Goal: Check status: Check status

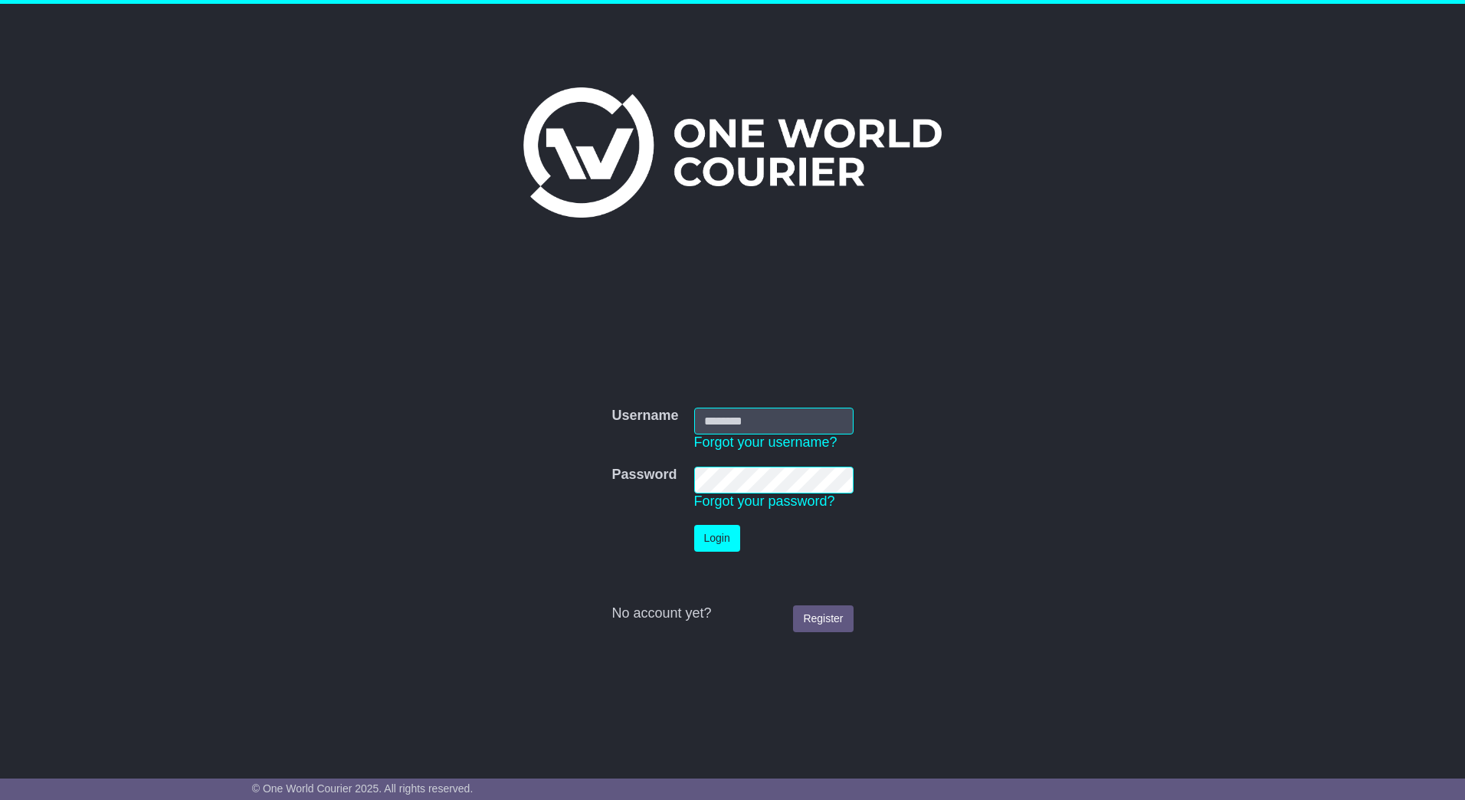
type input "**********"
click at [720, 543] on button "Login" at bounding box center [717, 538] width 46 height 27
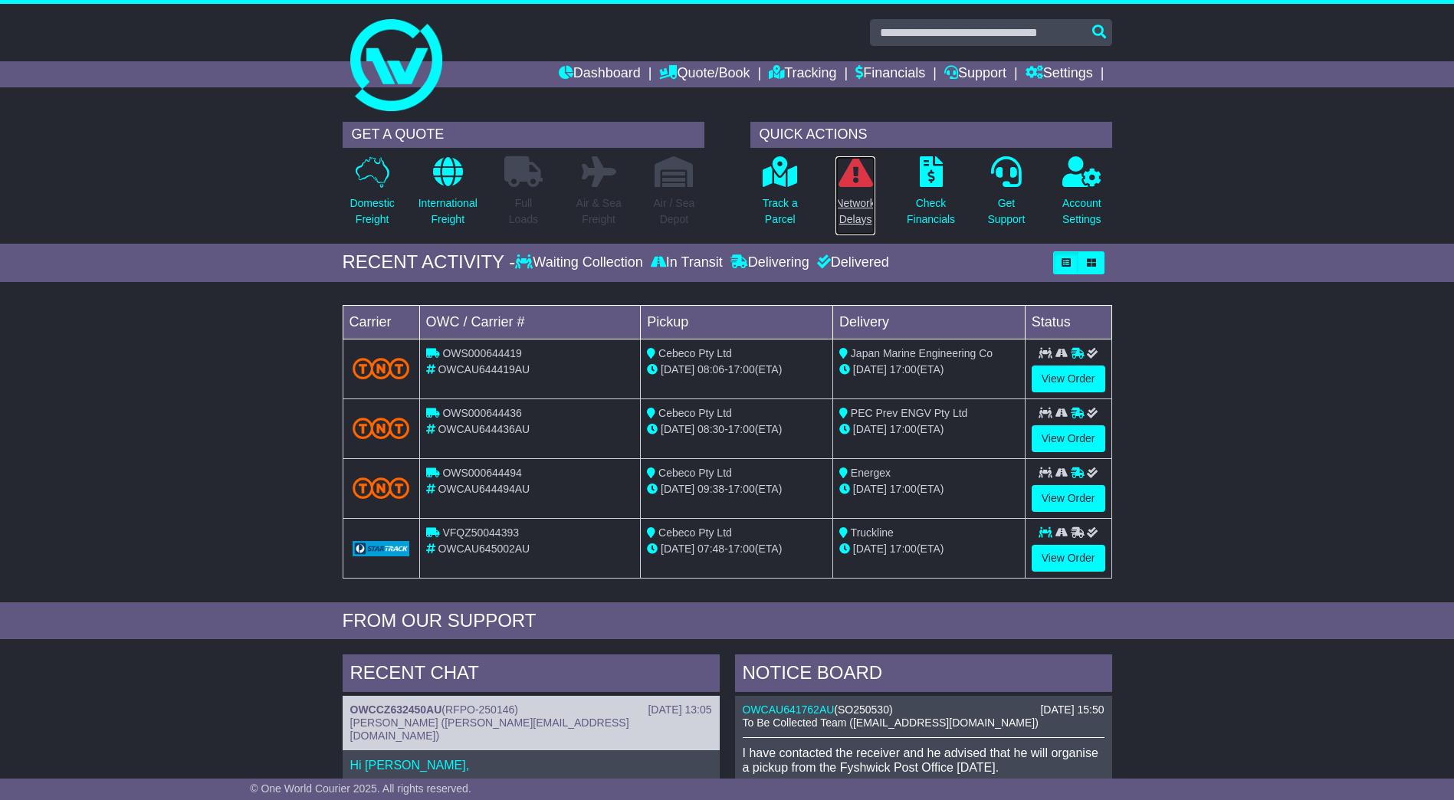
click at [854, 200] on p "Network Delays" at bounding box center [854, 211] width 39 height 32
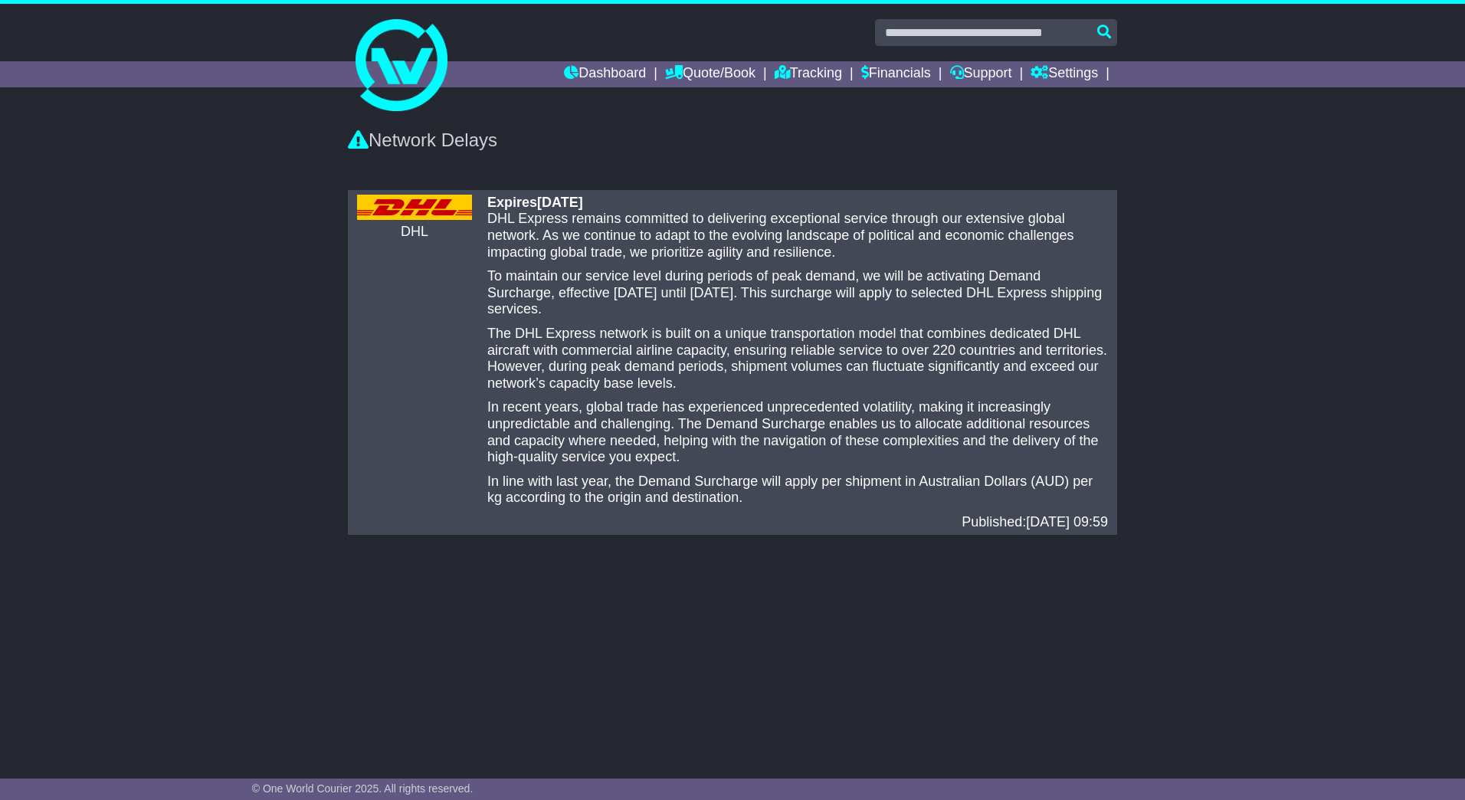
click at [953, 206] on div "Expires 17 Feb 2026" at bounding box center [797, 203] width 621 height 17
click at [765, 172] on div "Network Delays" at bounding box center [732, 148] width 1465 height 68
click at [581, 69] on link "Dashboard" at bounding box center [605, 74] width 82 height 26
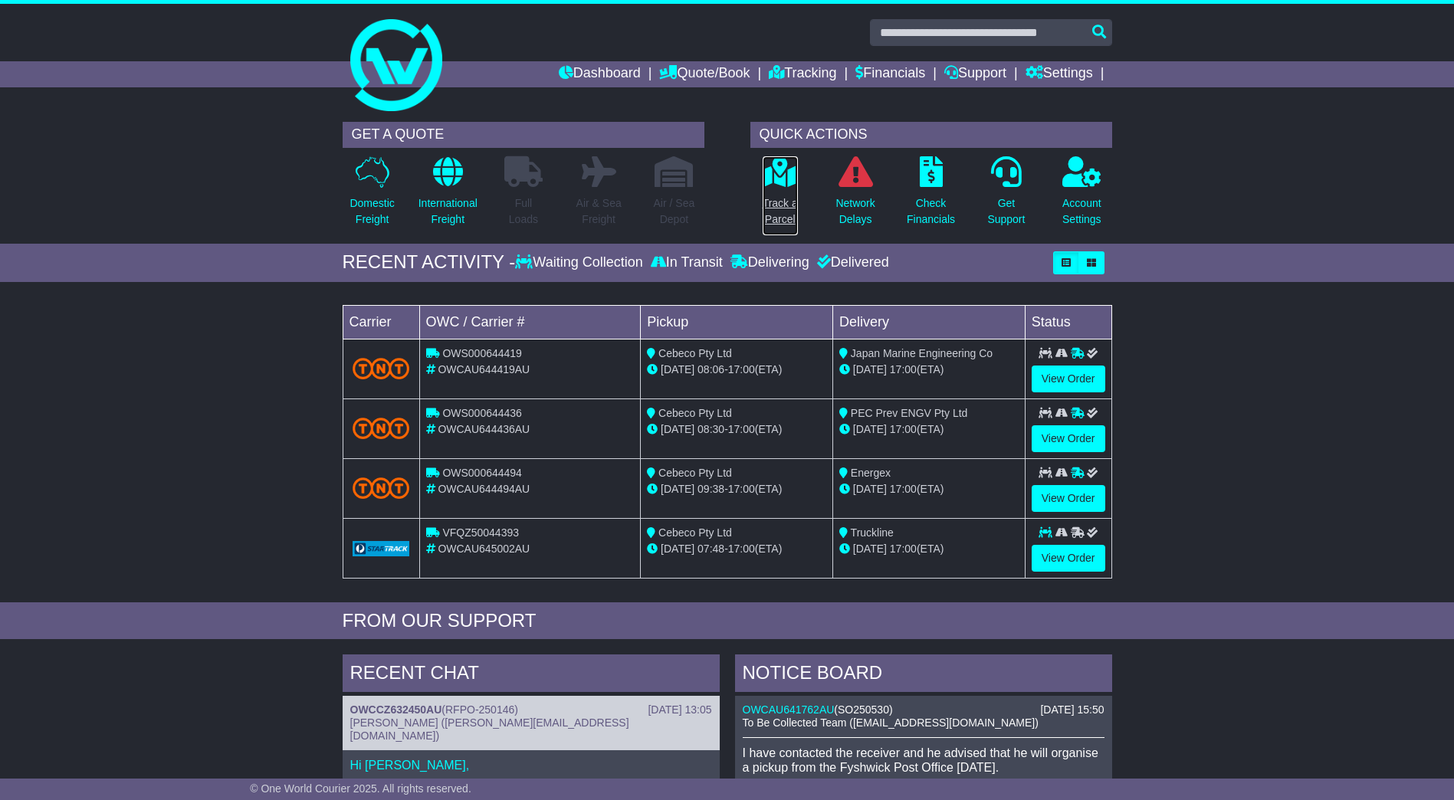
click at [777, 203] on p "Track a Parcel" at bounding box center [779, 211] width 35 height 32
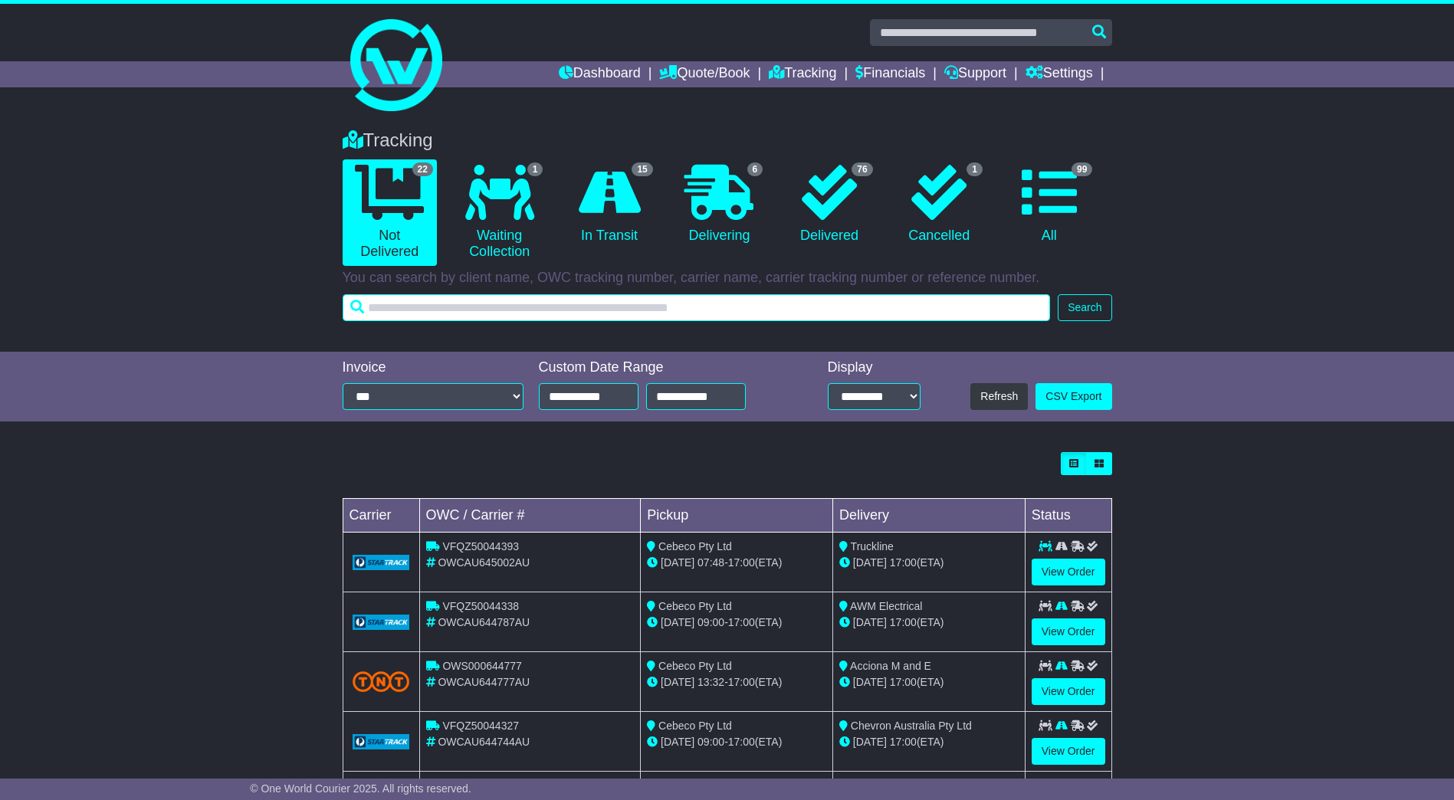
click at [703, 307] on input "text" at bounding box center [697, 307] width 708 height 27
type input "********"
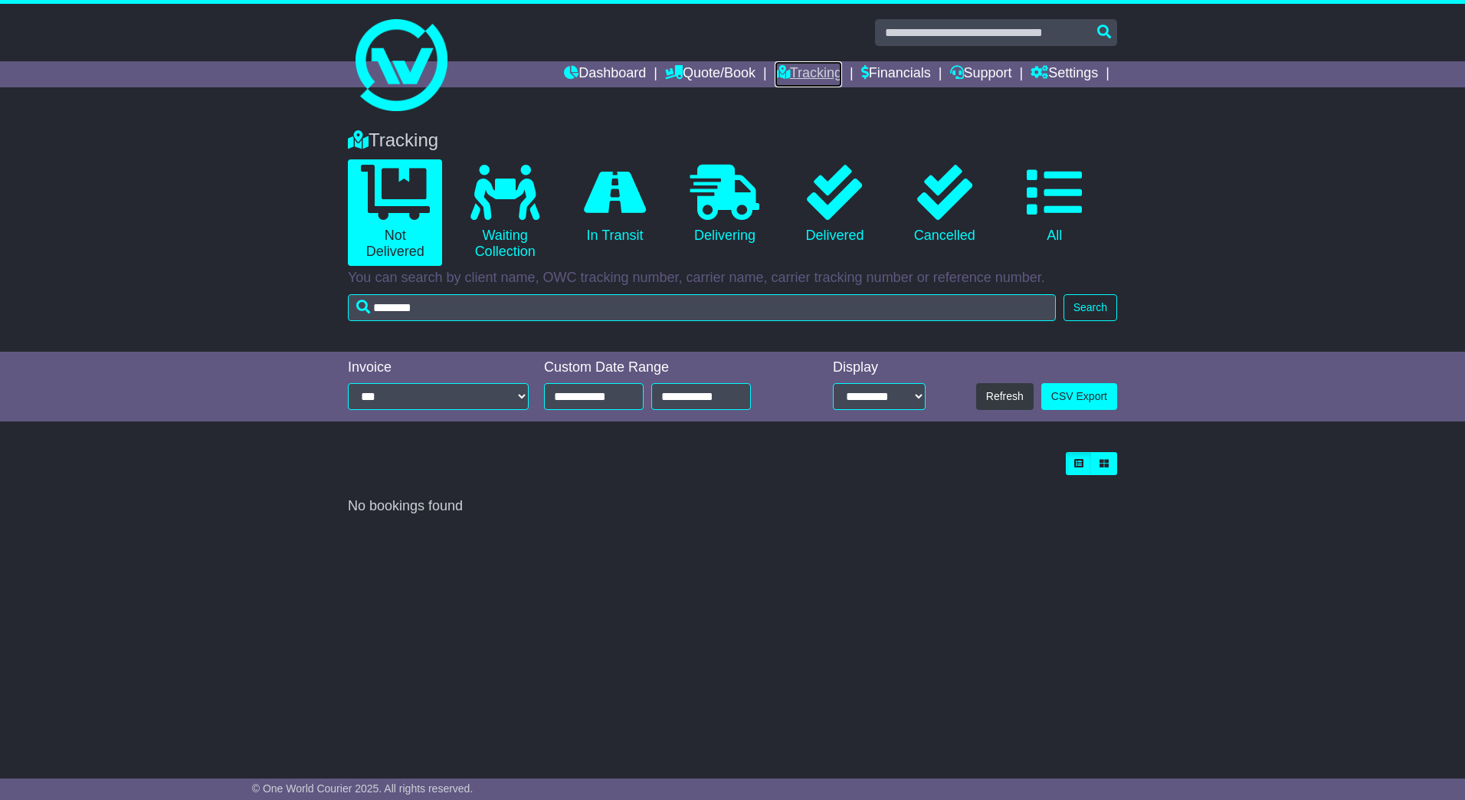
click at [782, 71] on link "Tracking" at bounding box center [808, 74] width 67 height 26
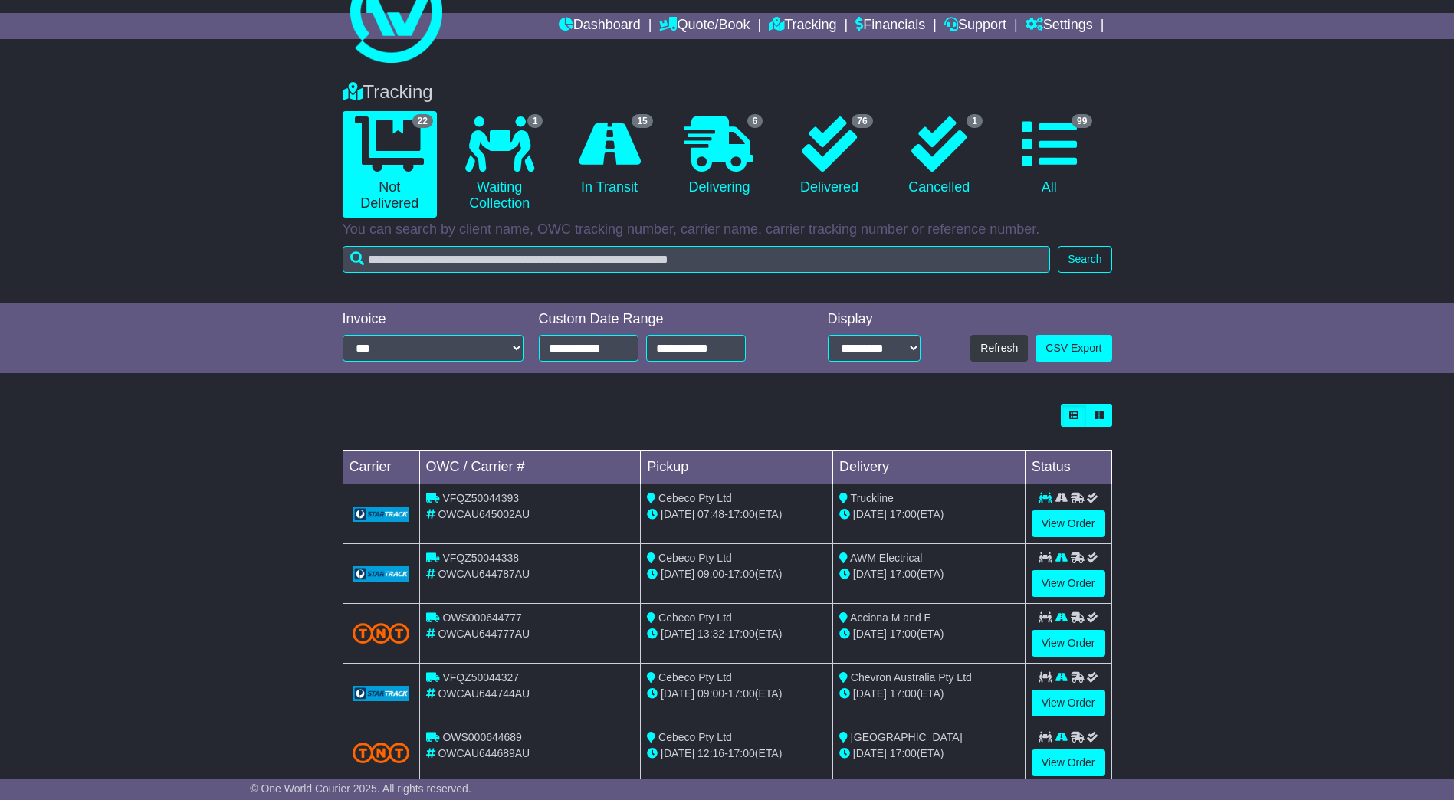
scroll to position [153, 0]
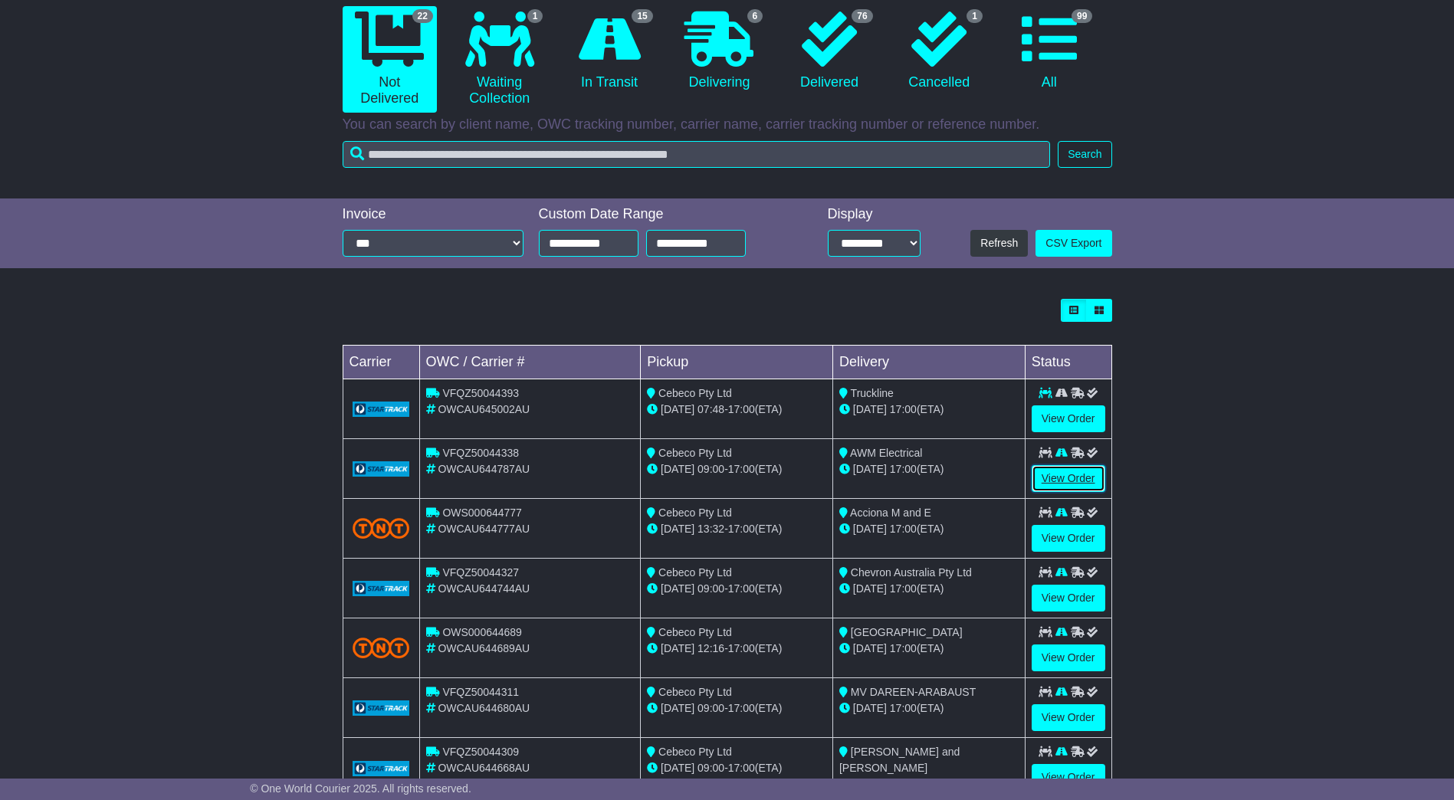
click at [1063, 480] on link "View Order" at bounding box center [1068, 478] width 74 height 27
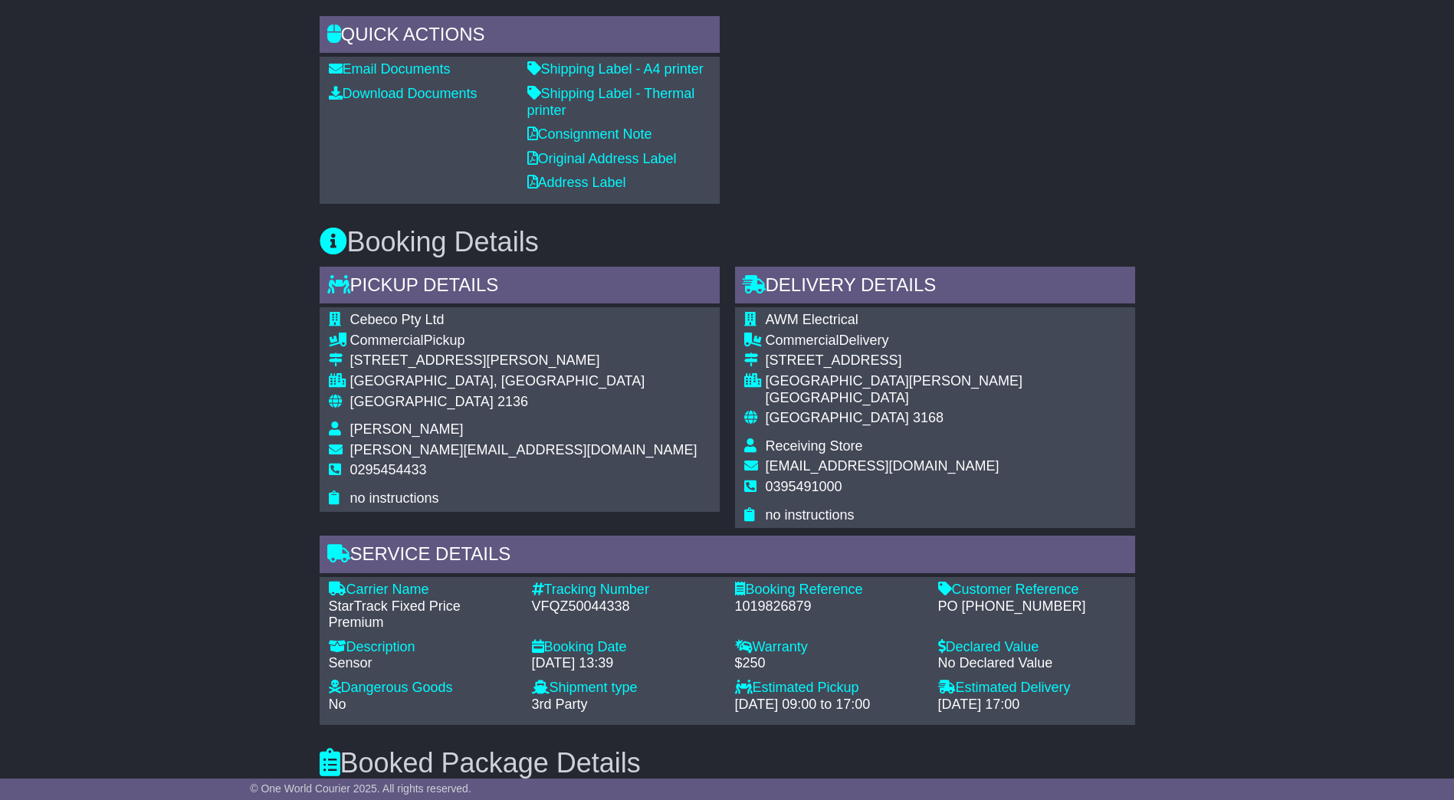
scroll to position [766, 0]
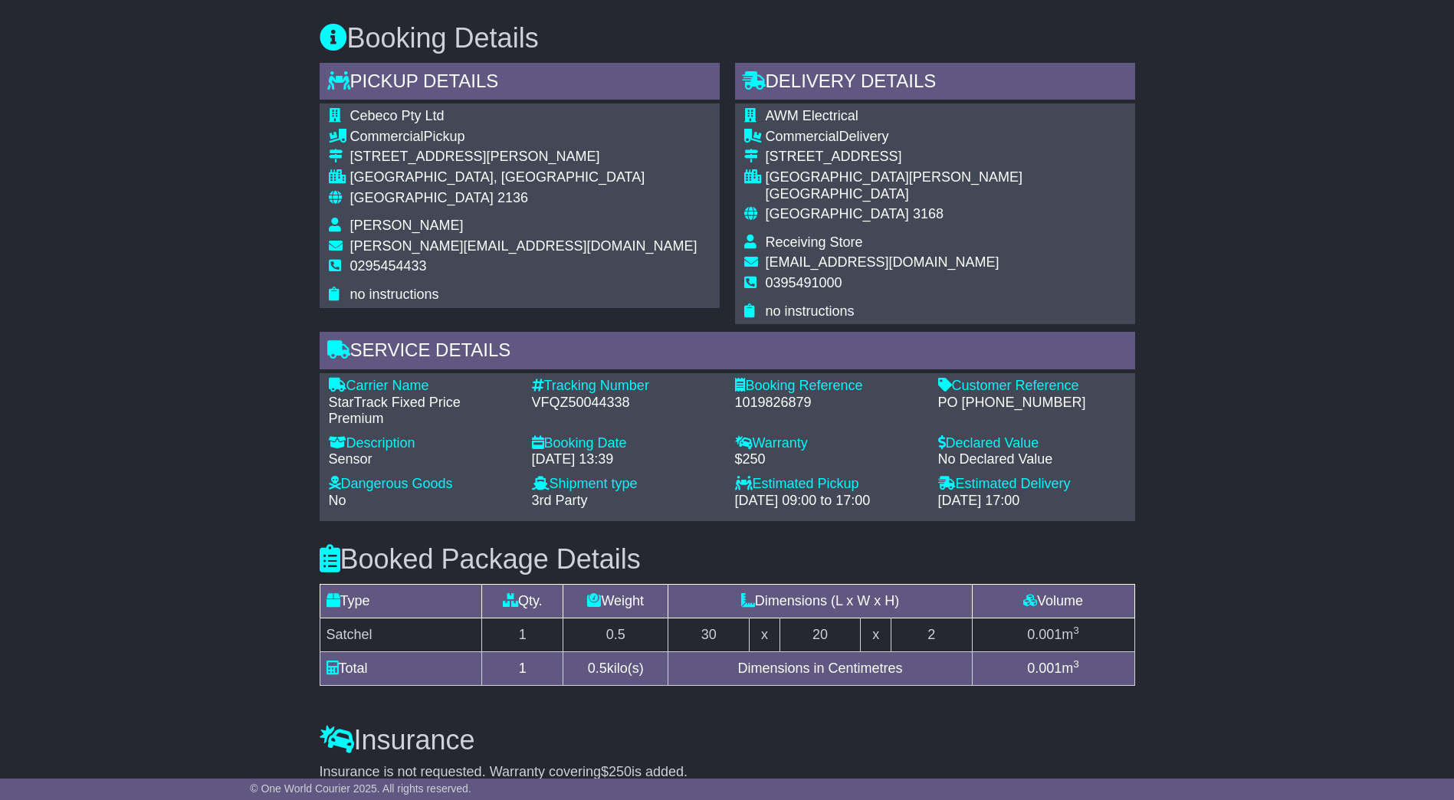
click at [582, 395] on div "VFQZ50044338" at bounding box center [626, 403] width 188 height 17
copy div "VFQZ50044338"
click at [1234, 350] on div "Email Download Tracking Pricing Insurance" at bounding box center [727, 304] width 1454 height 1602
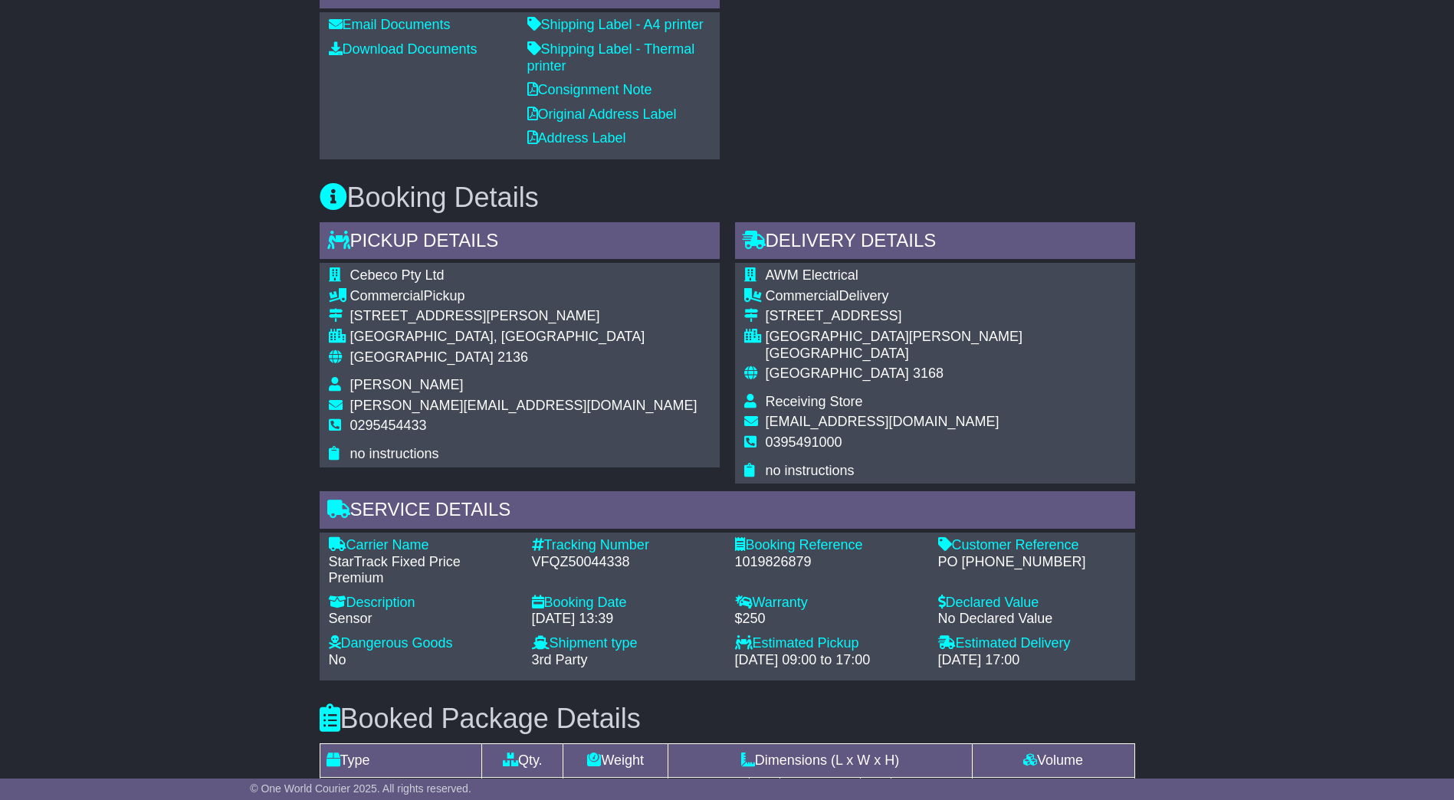
scroll to position [690, 0]
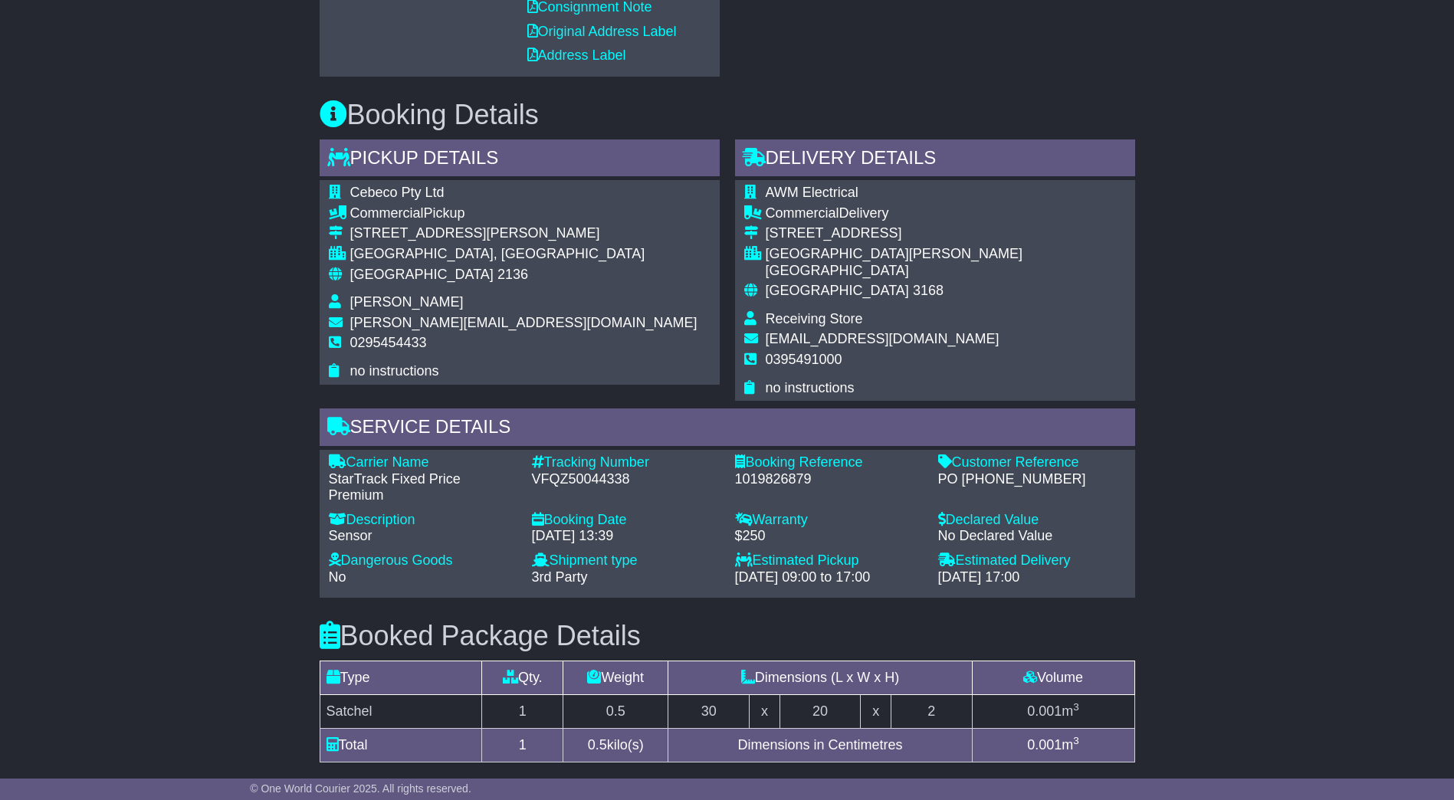
click at [589, 471] on div "VFQZ50044338" at bounding box center [626, 479] width 188 height 17
copy div "VFQZ50044338"
click at [584, 471] on div "VFQZ50044338" at bounding box center [626, 479] width 188 height 17
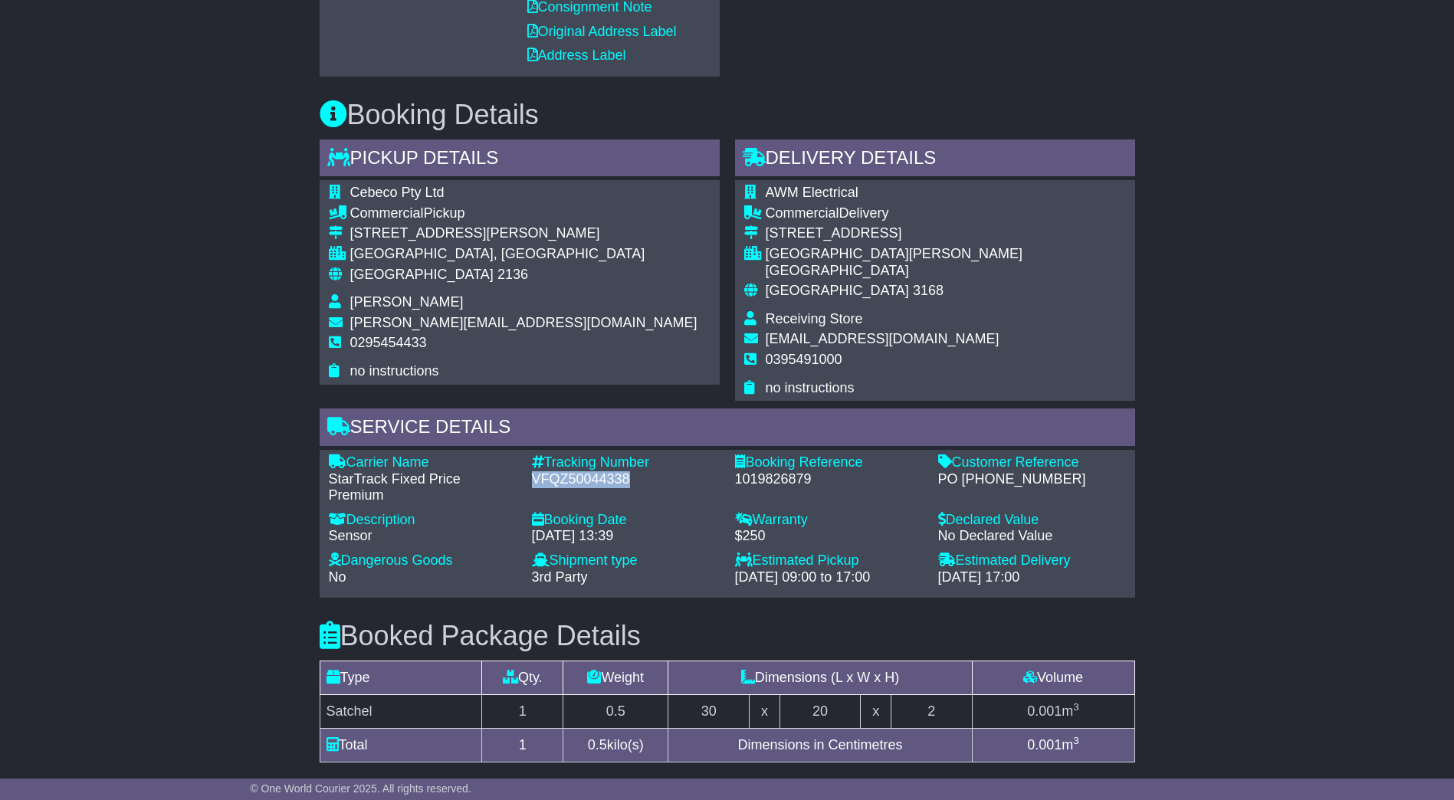
copy div "VFQZ50044338"
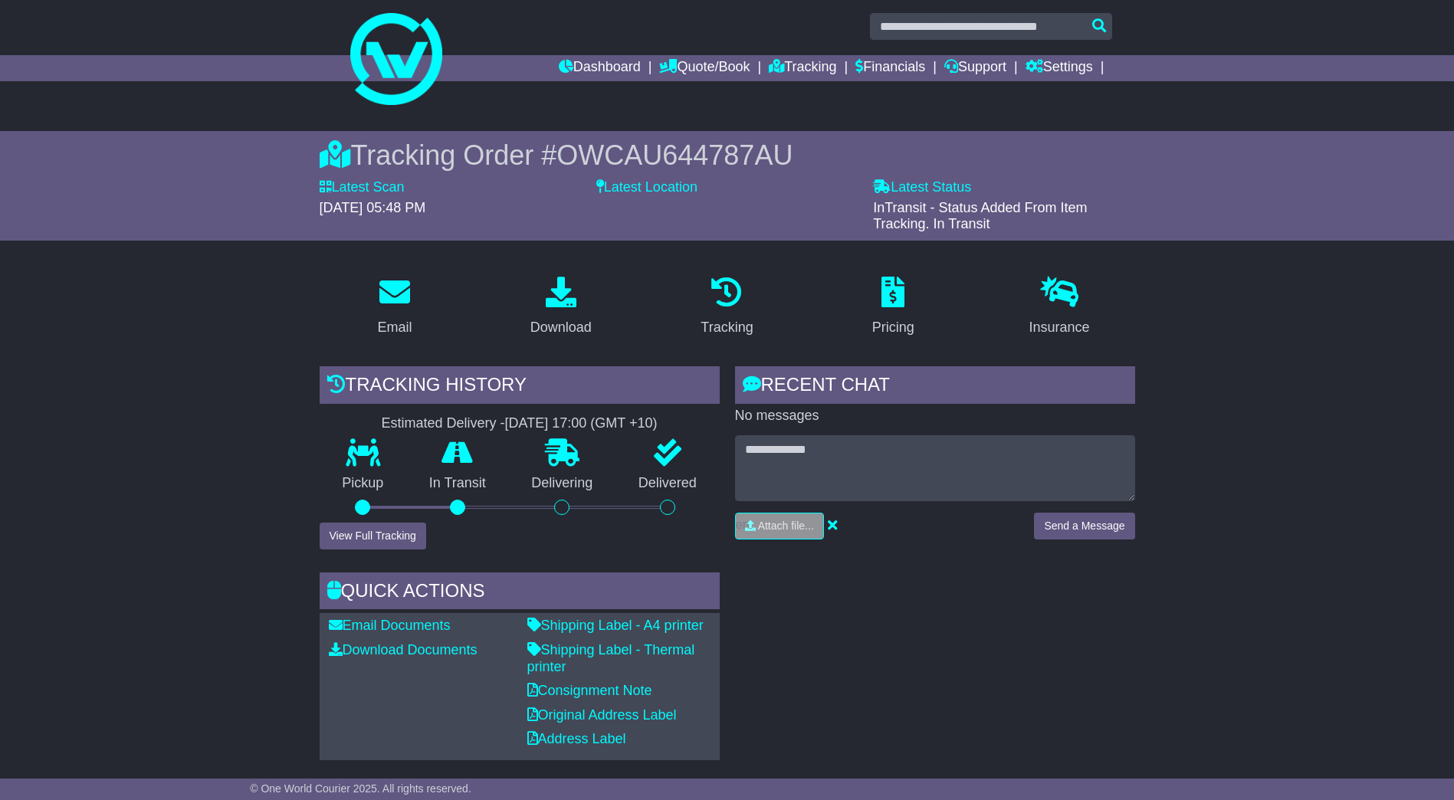
scroll to position [0, 0]
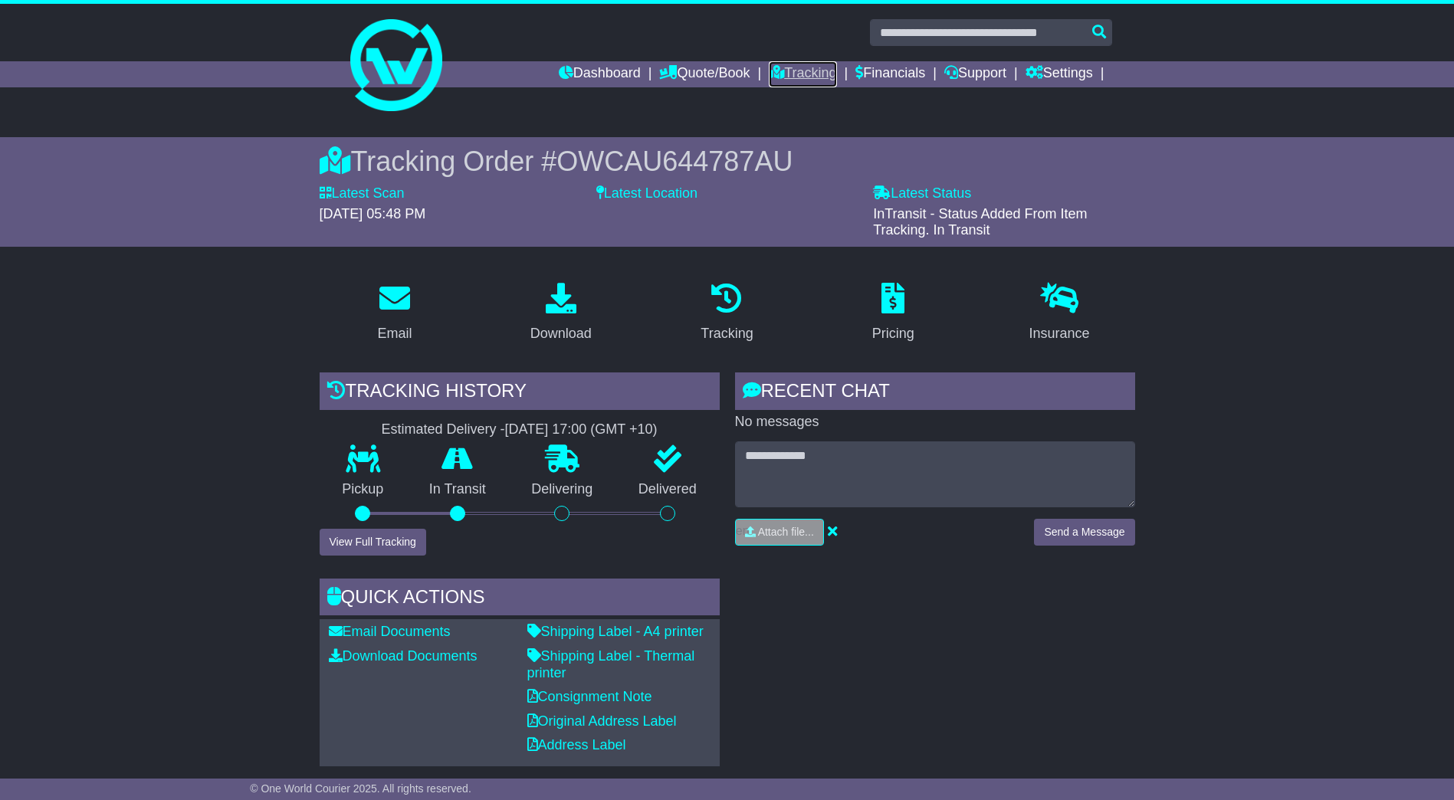
click at [818, 73] on link "Tracking" at bounding box center [802, 74] width 67 height 26
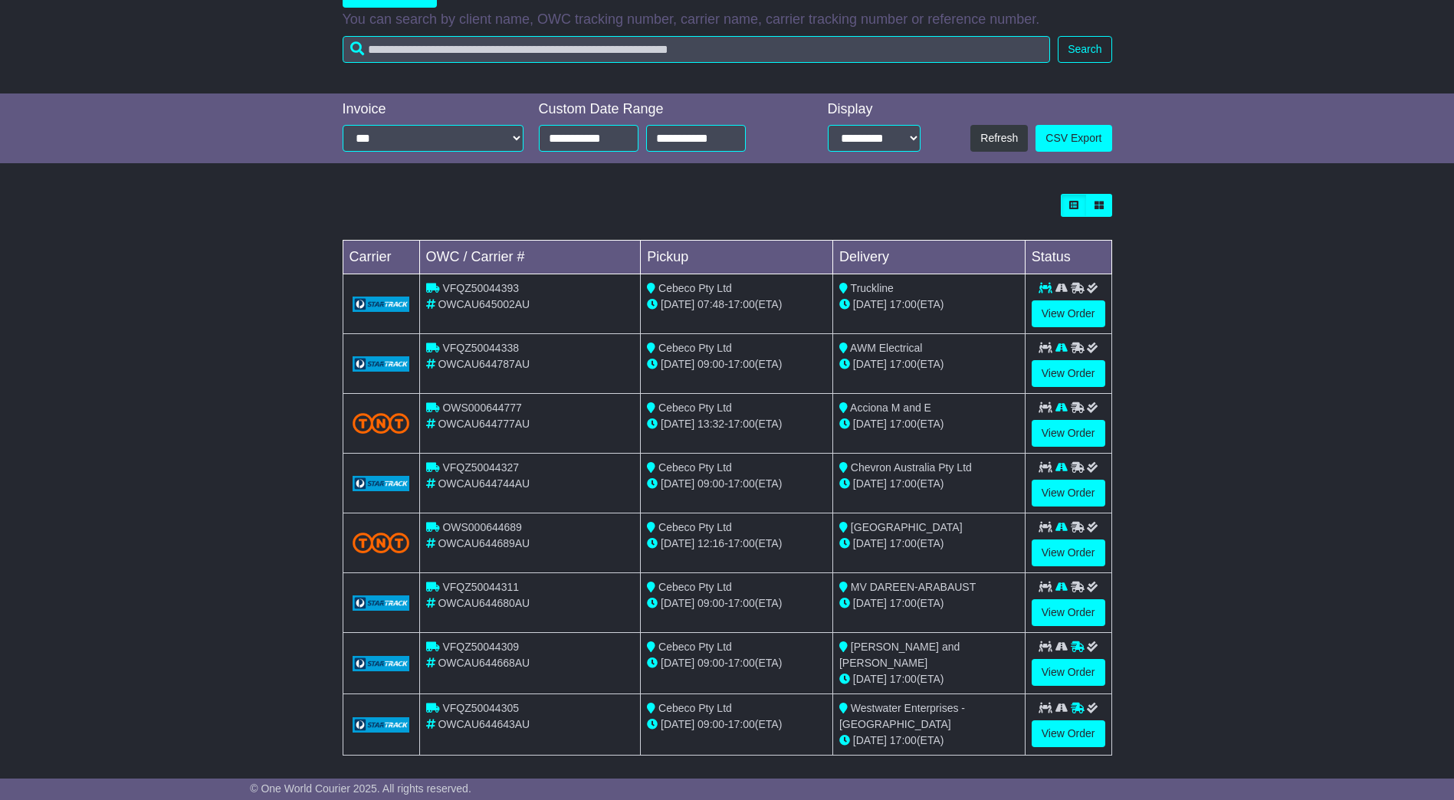
scroll to position [307, 0]
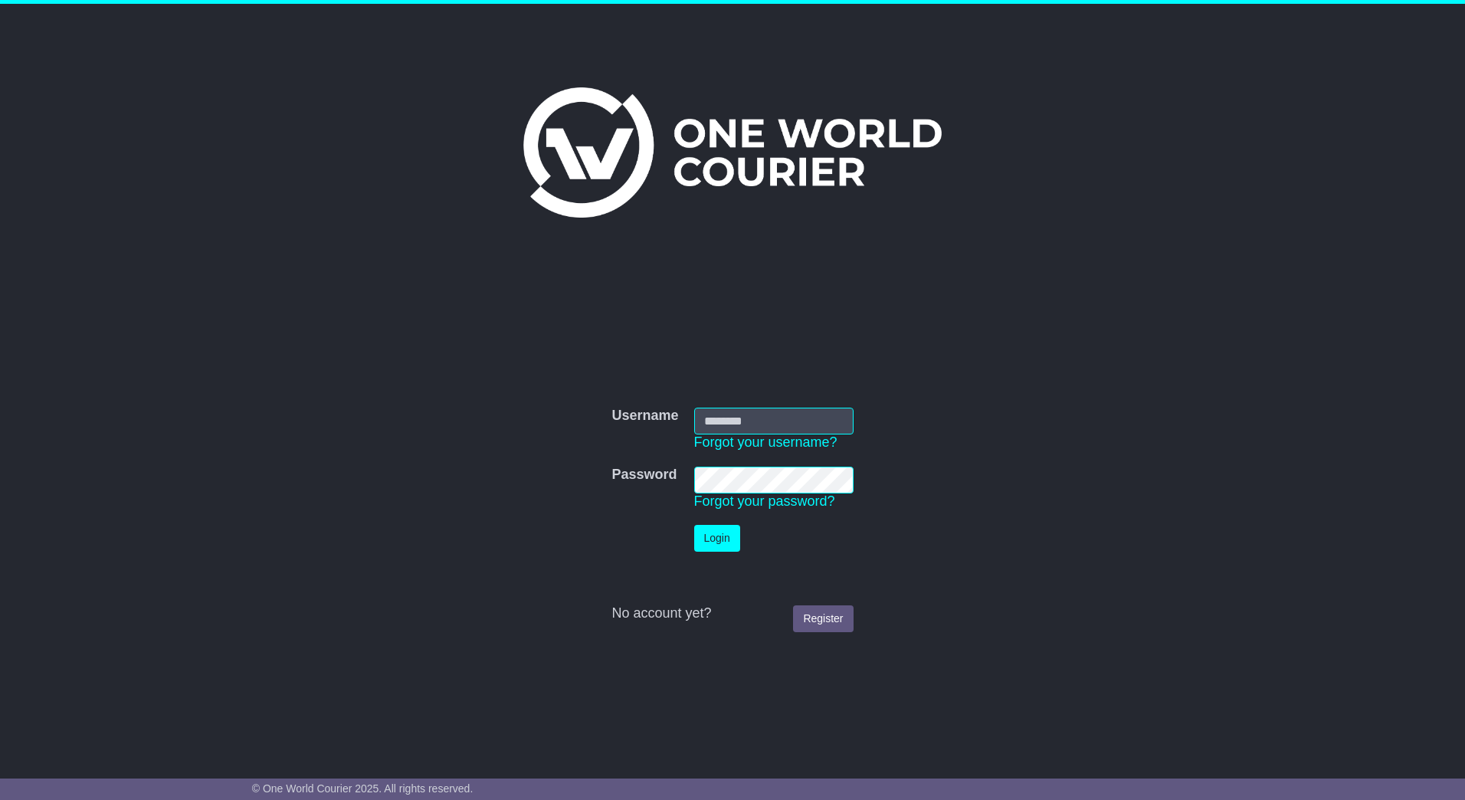
type input "**********"
click at [735, 554] on td "Login" at bounding box center [774, 538] width 175 height 42
click at [726, 544] on button "Login" at bounding box center [717, 538] width 46 height 27
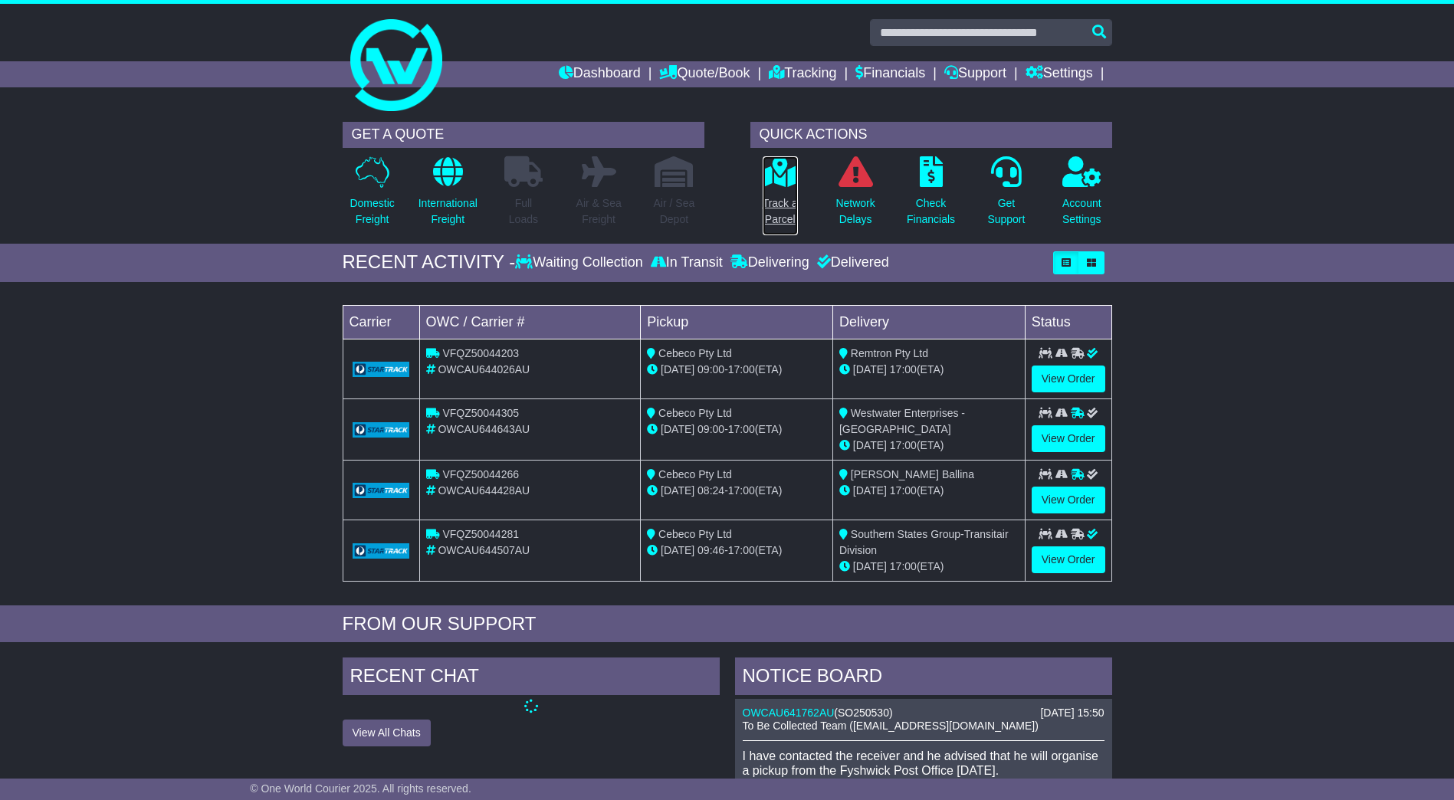
click at [794, 202] on p "Track a Parcel" at bounding box center [779, 211] width 35 height 32
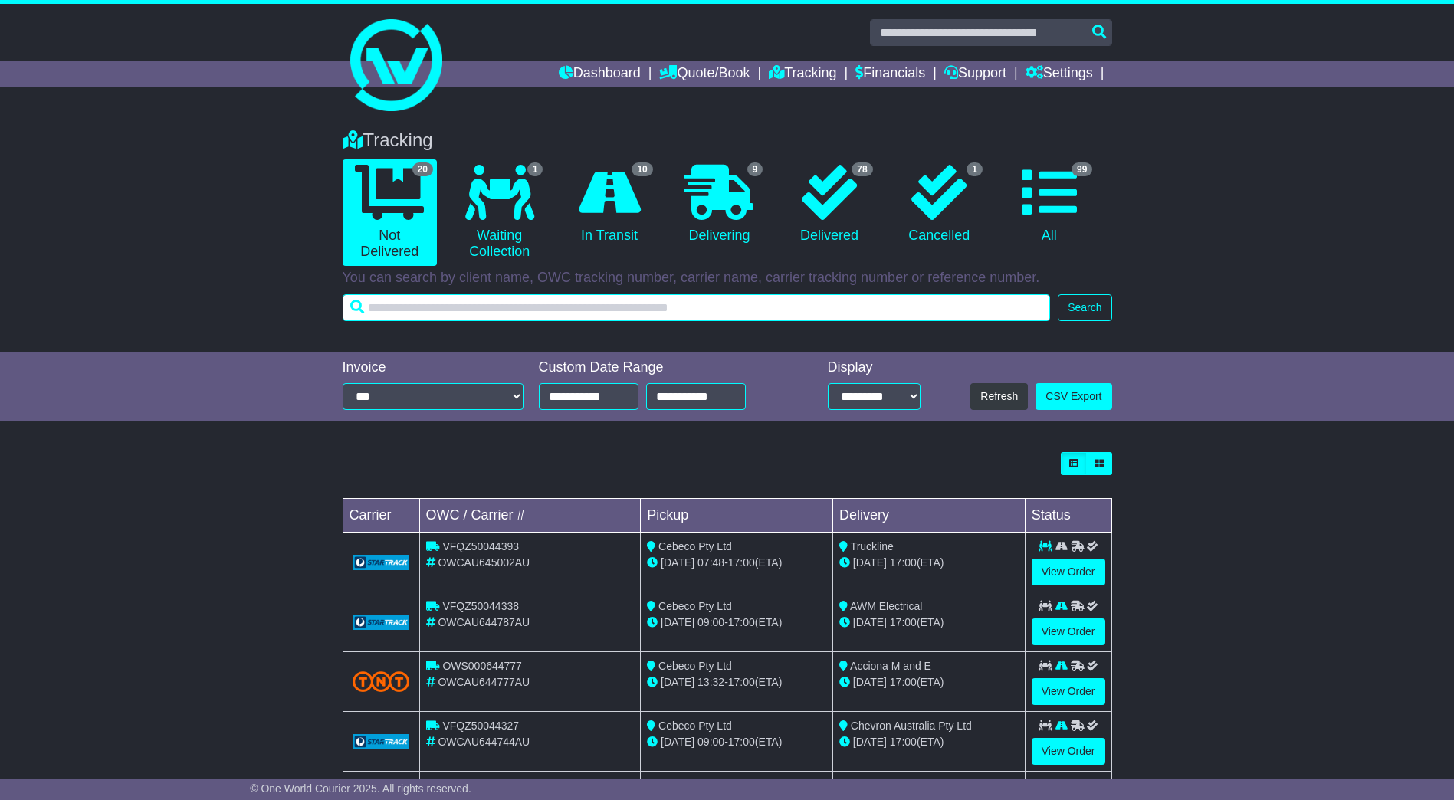
click at [690, 313] on input "text" at bounding box center [697, 307] width 708 height 27
type input "***"
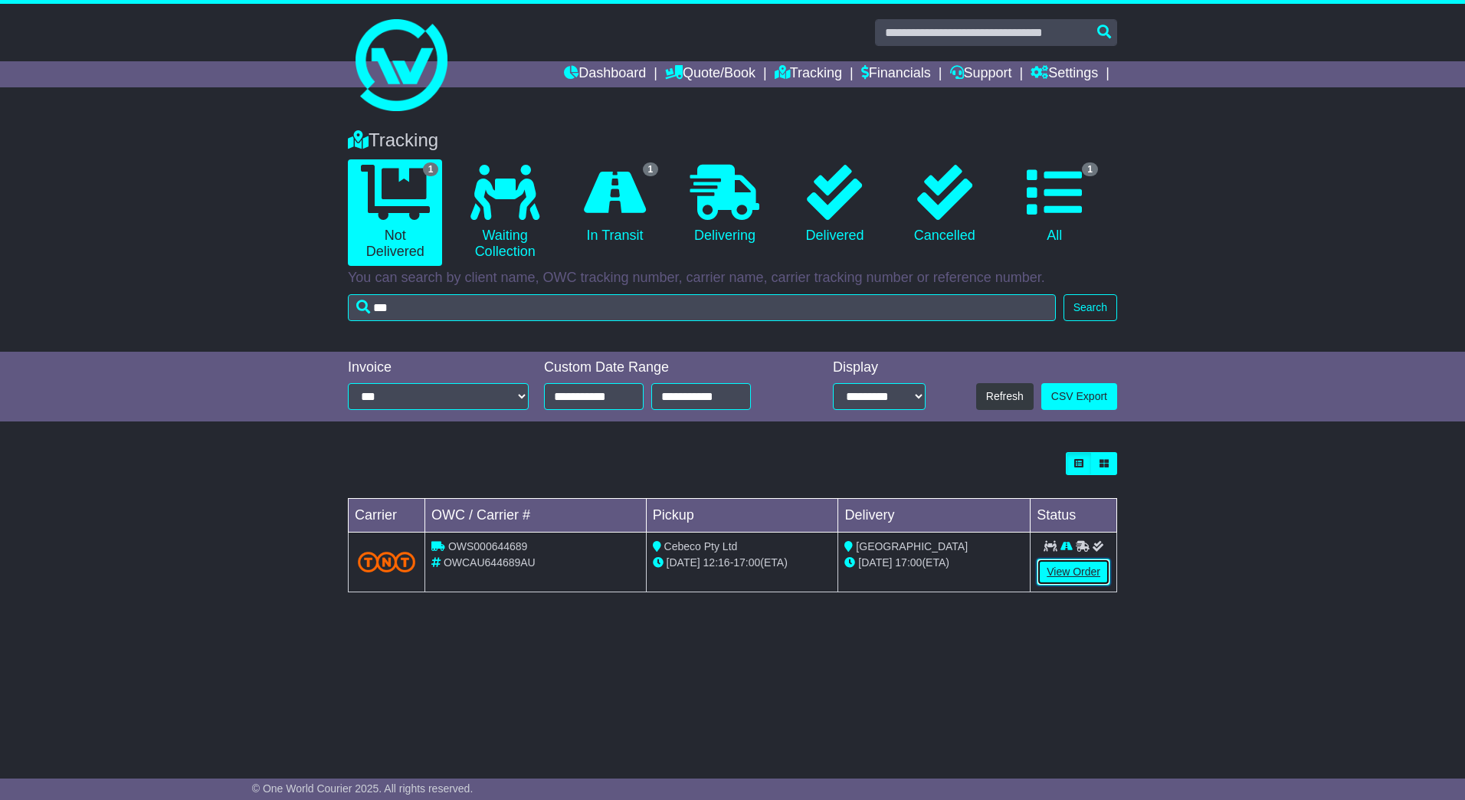
click at [1040, 576] on link "View Order" at bounding box center [1074, 572] width 74 height 27
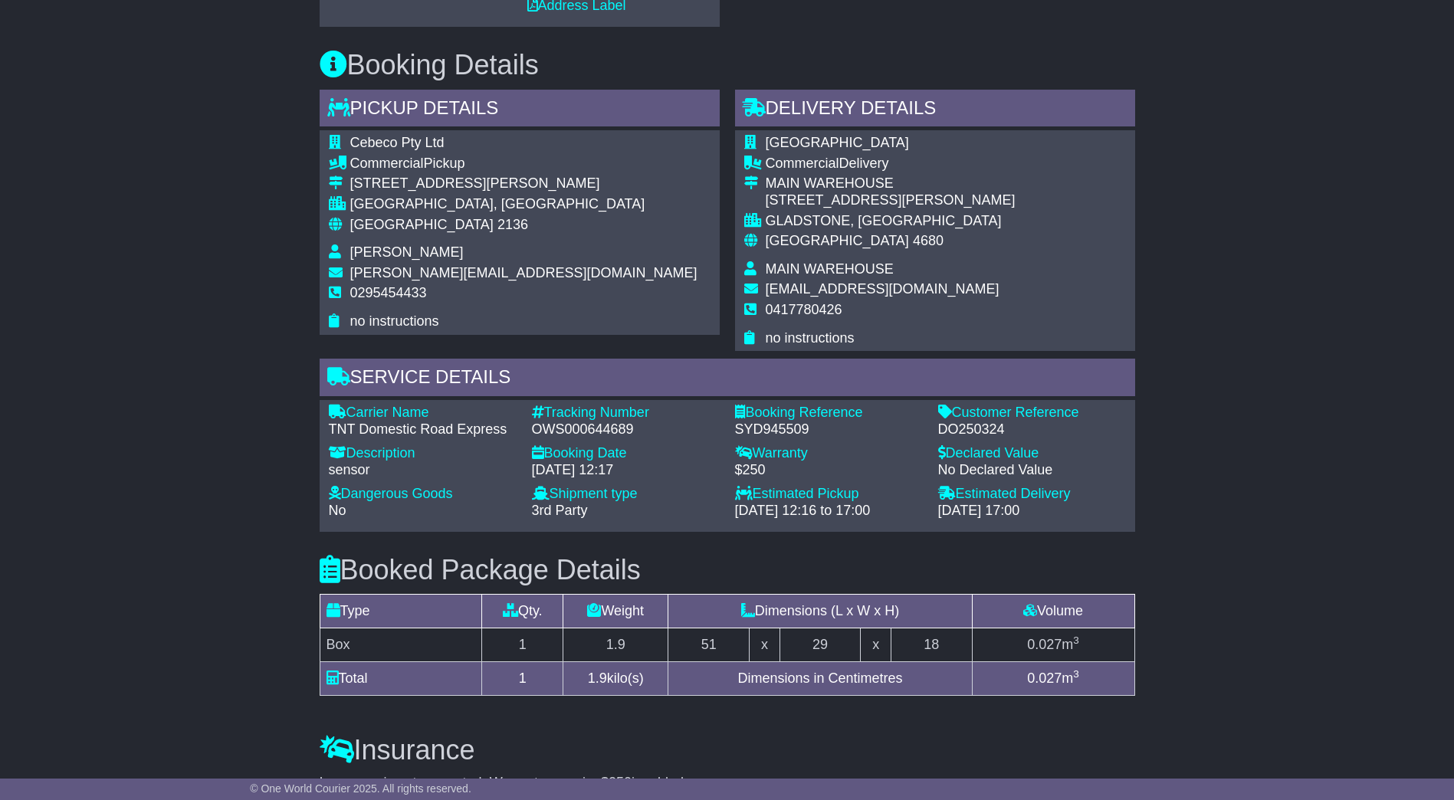
scroll to position [766, 0]
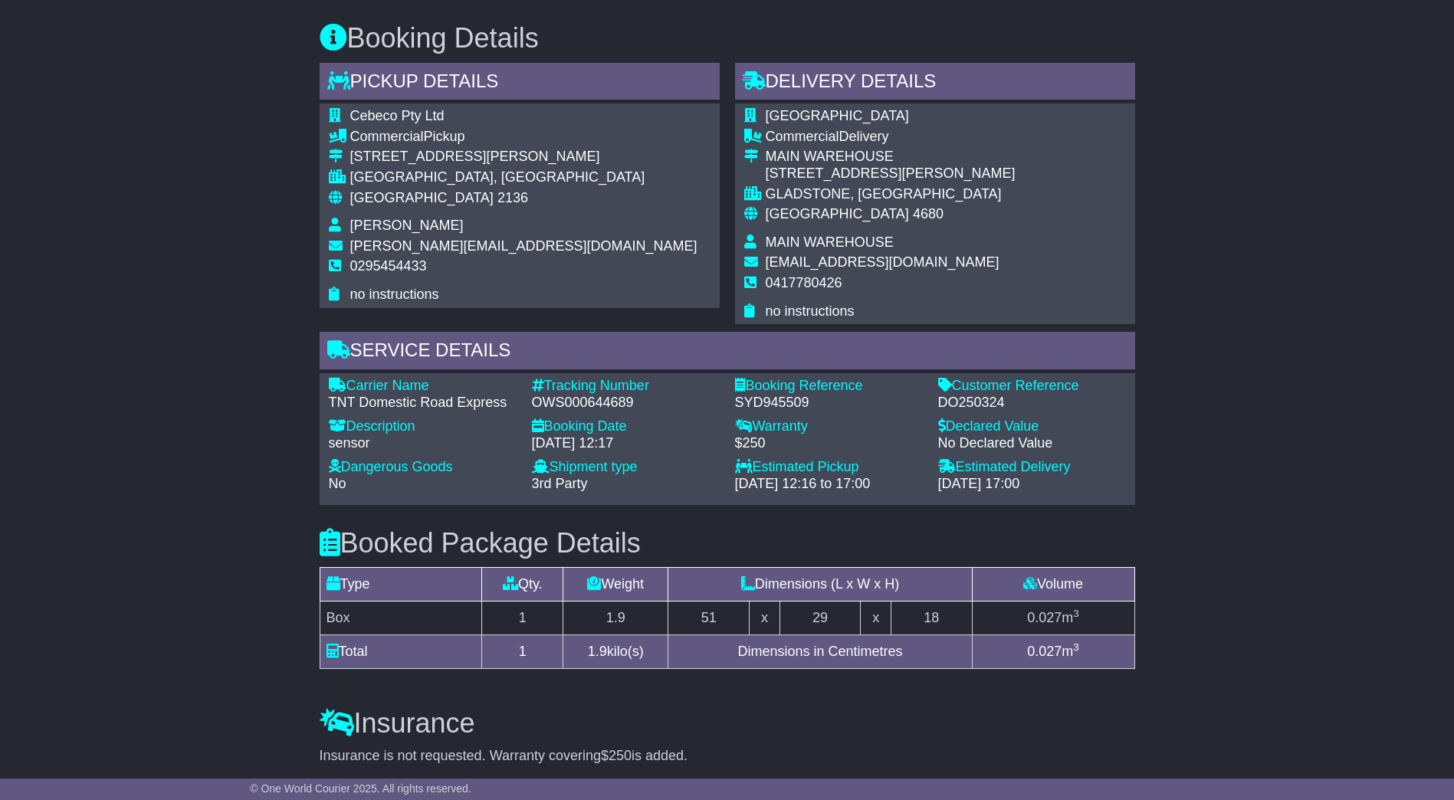
click at [988, 395] on div "DO250324" at bounding box center [1032, 403] width 188 height 17
copy div "DO250324"
click at [556, 398] on div "OWS000644689" at bounding box center [626, 403] width 188 height 17
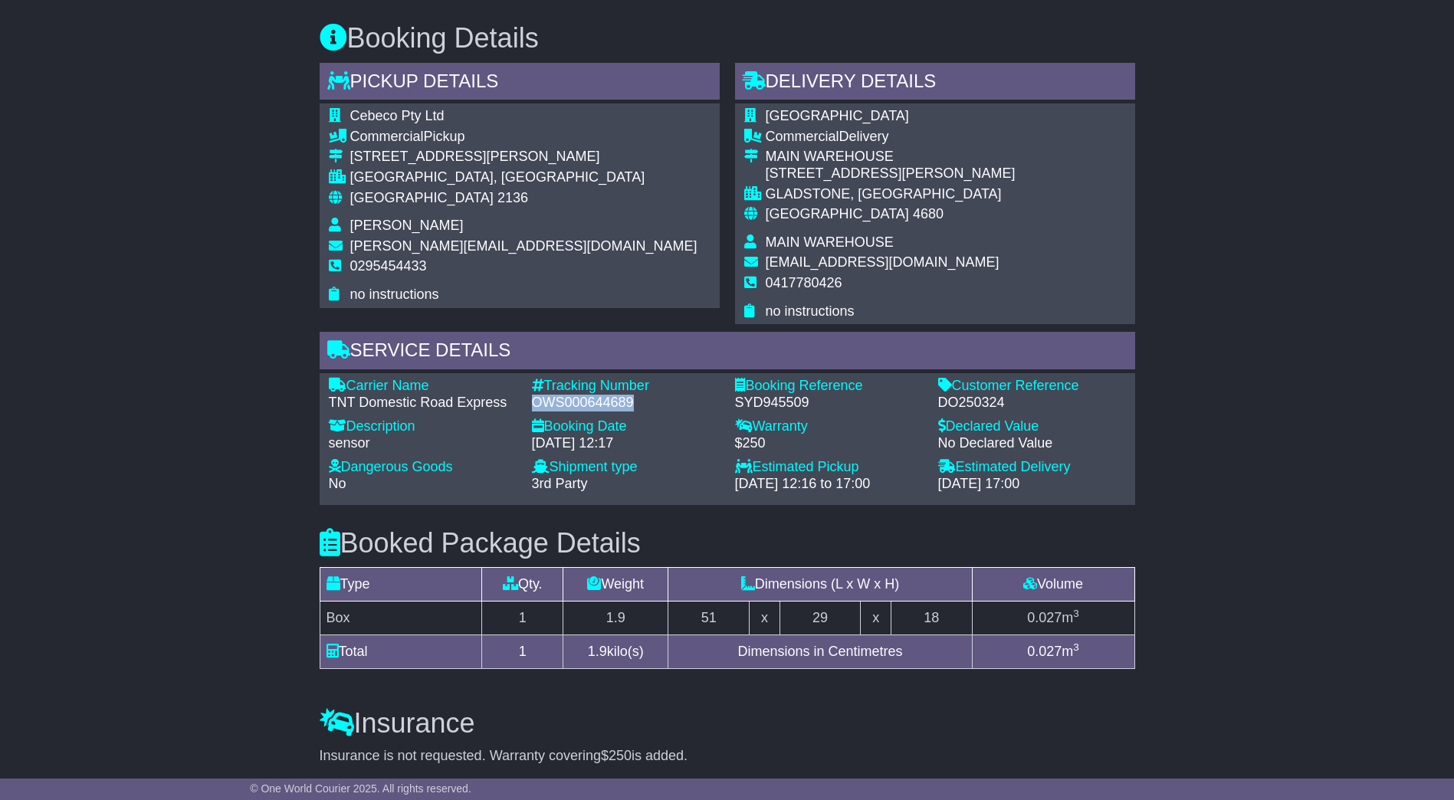
copy div "OWS000644689"
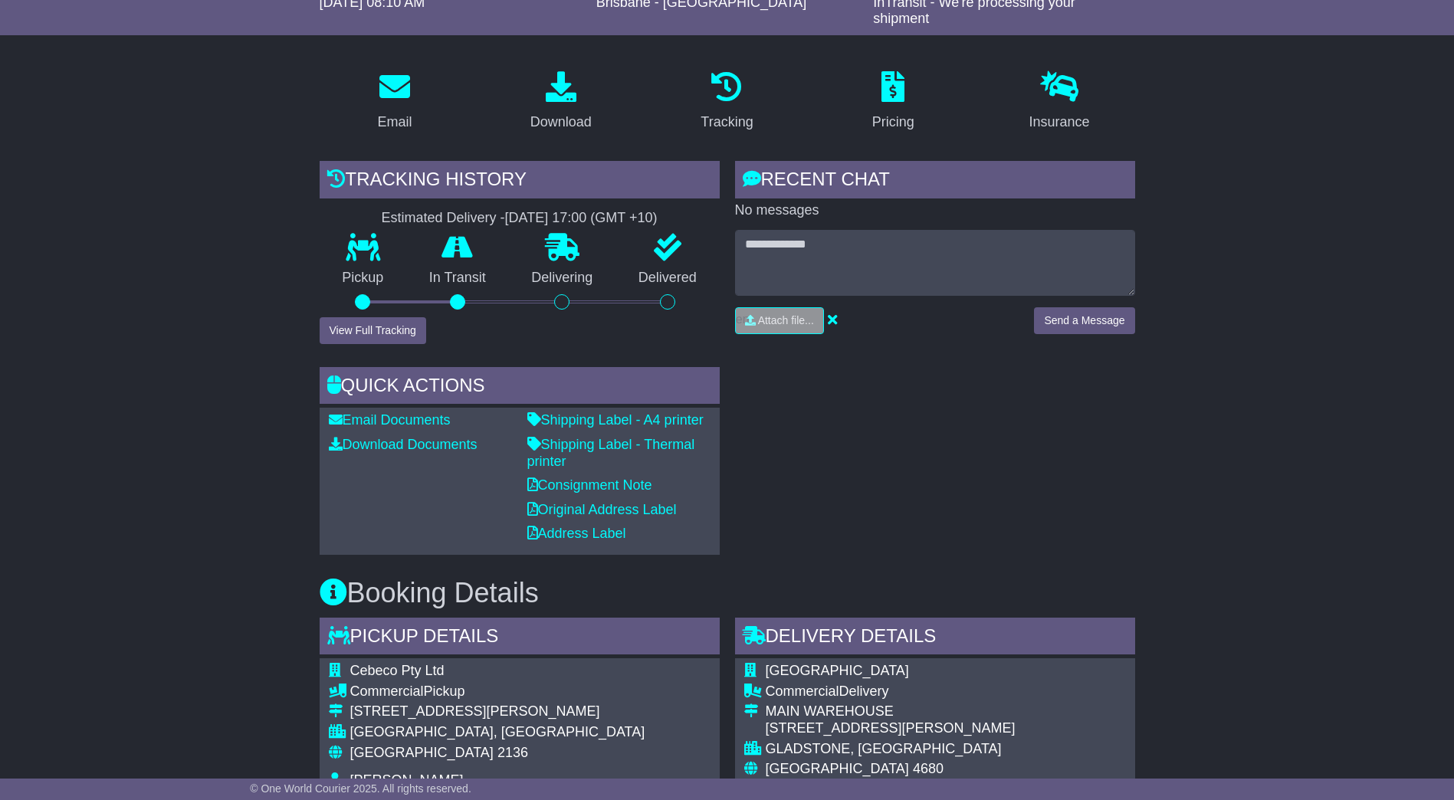
scroll to position [0, 0]
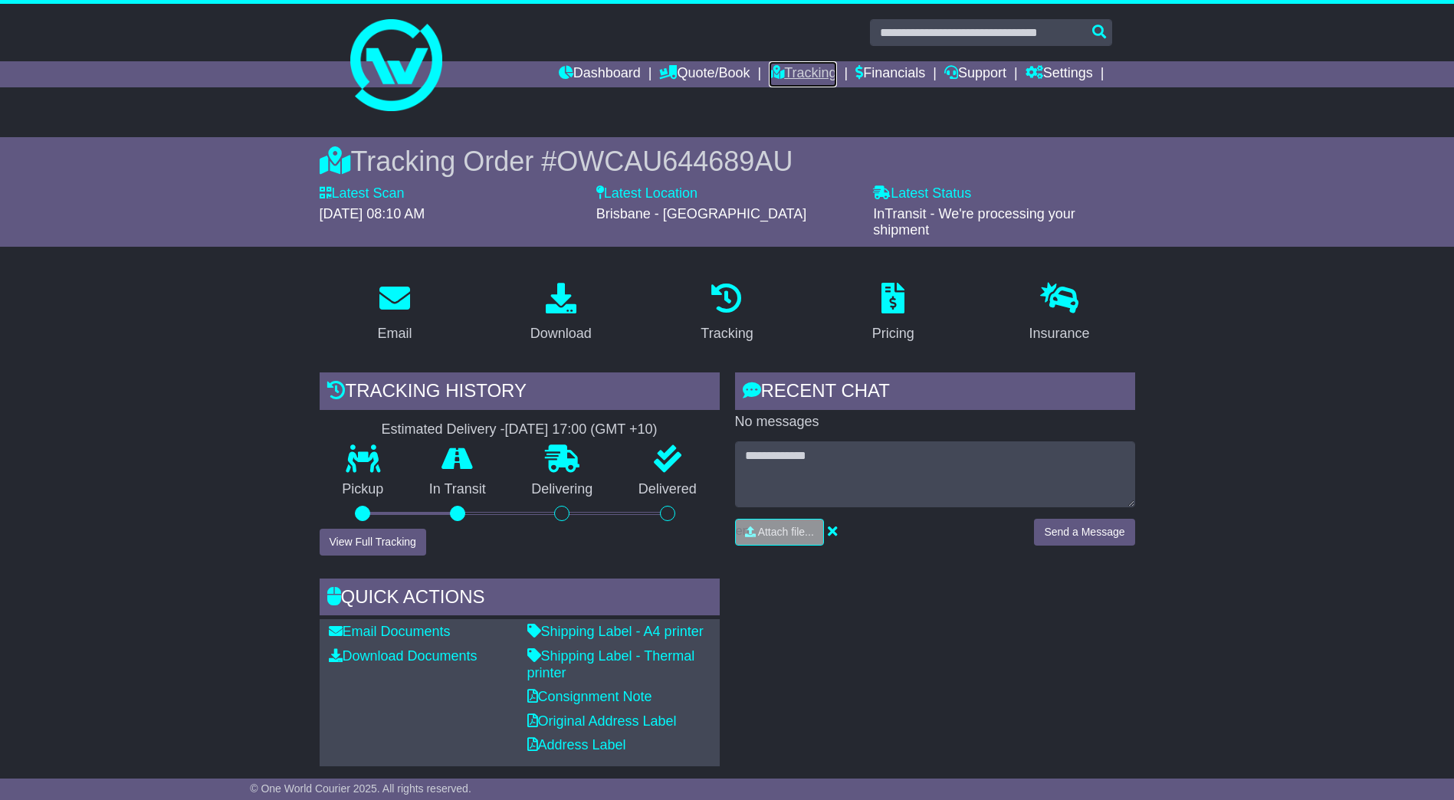
click at [791, 74] on link "Tracking" at bounding box center [802, 74] width 67 height 26
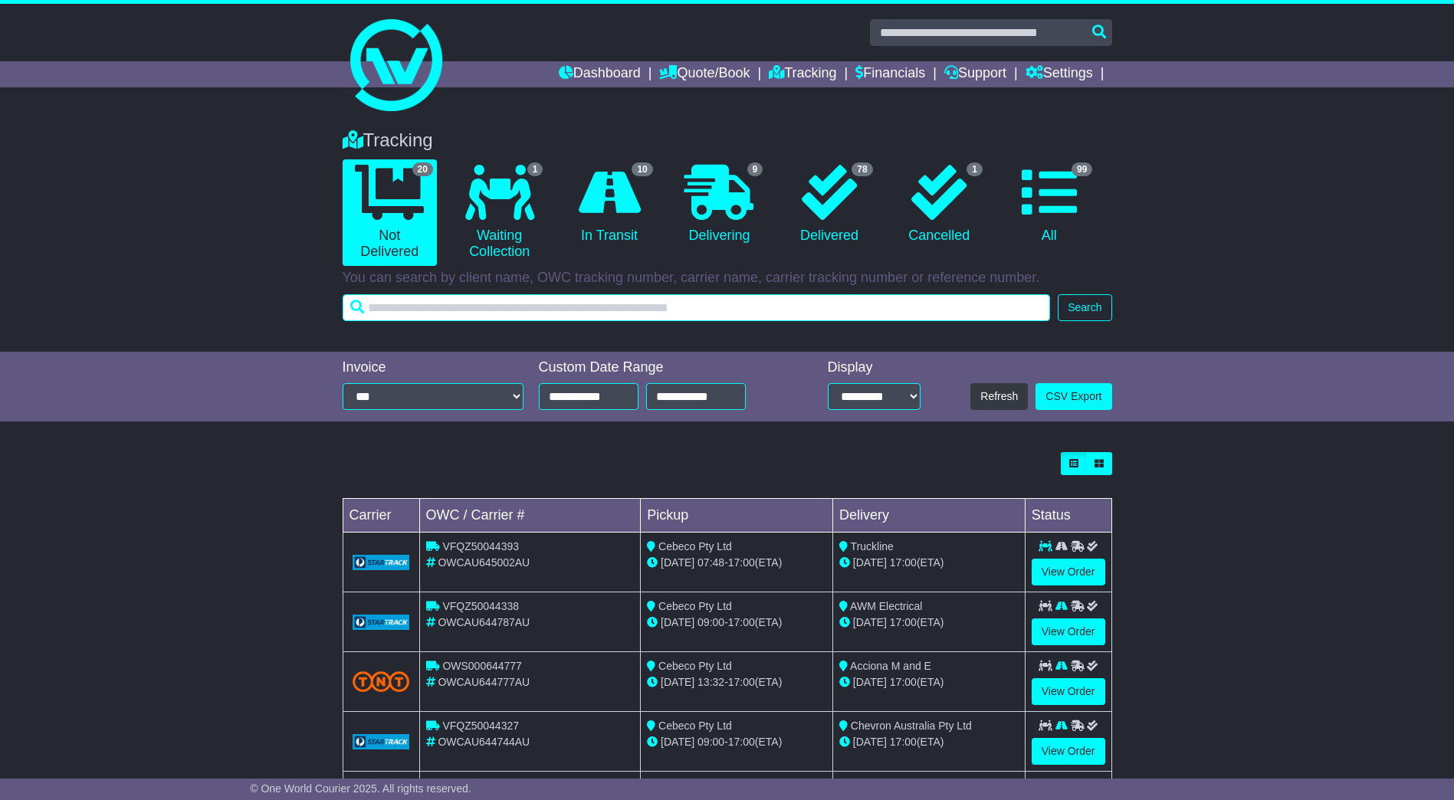
click at [640, 302] on input "text" at bounding box center [697, 307] width 708 height 27
type input "********"
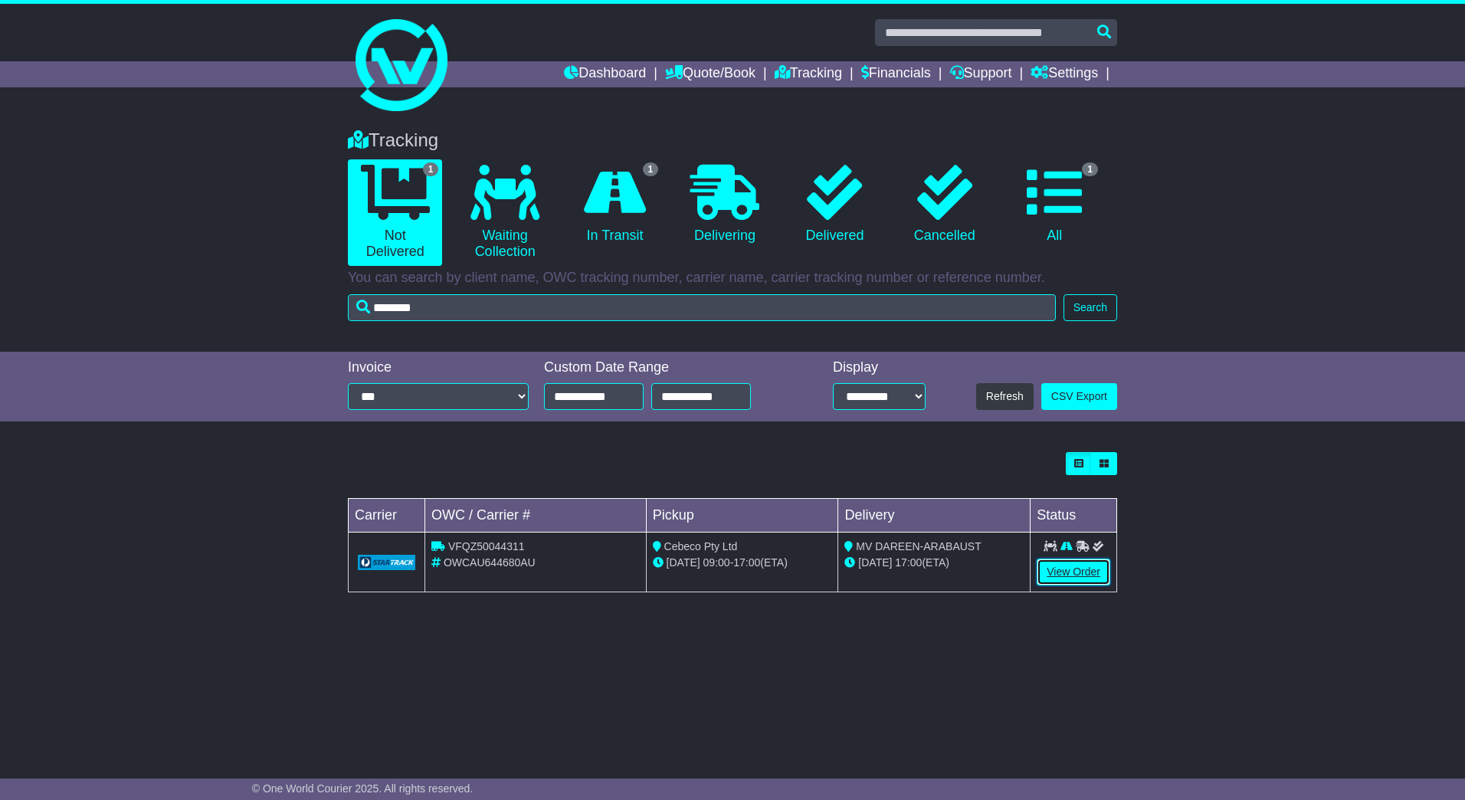
click at [1054, 568] on link "View Order" at bounding box center [1074, 572] width 74 height 27
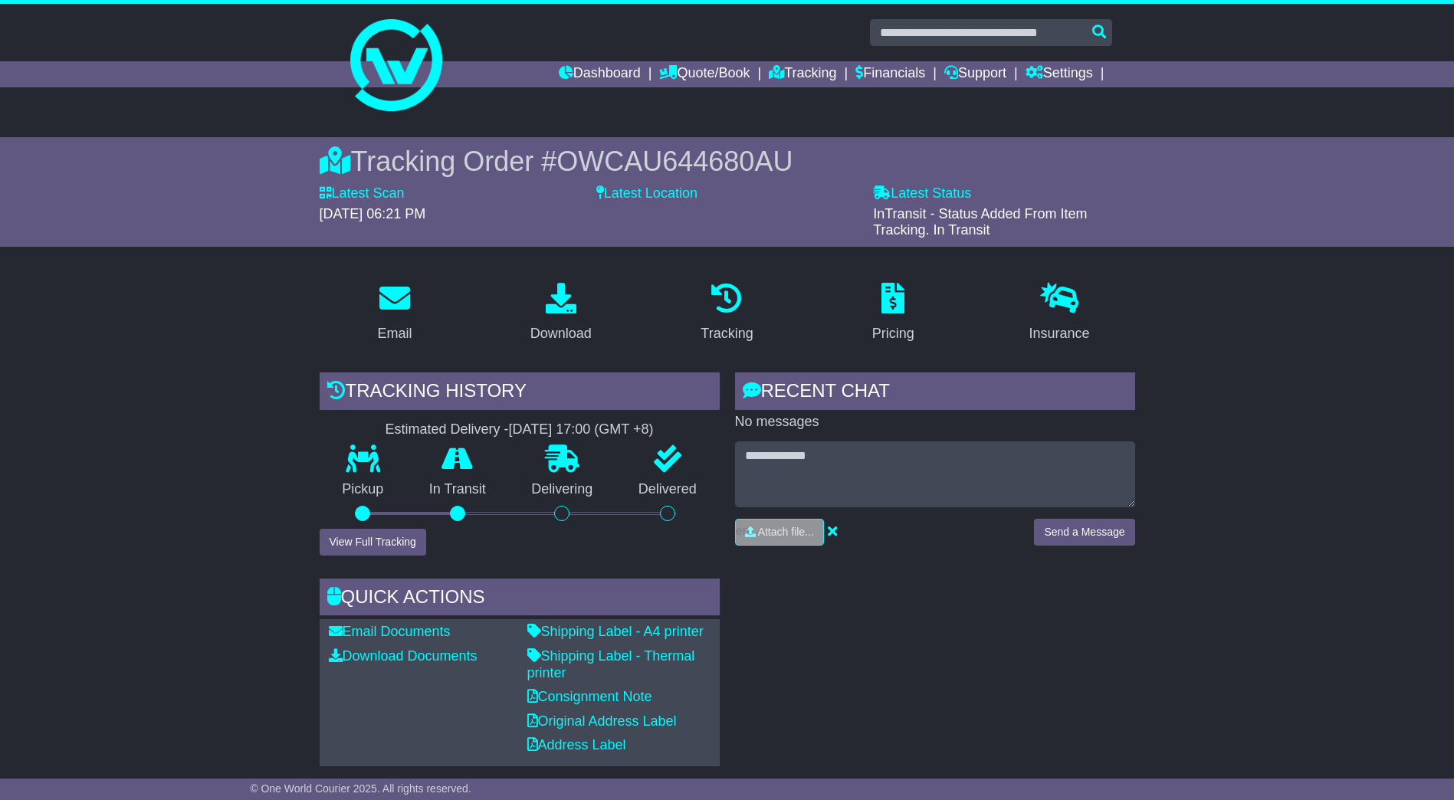
scroll to position [383, 0]
